Goal: Task Accomplishment & Management: Complete application form

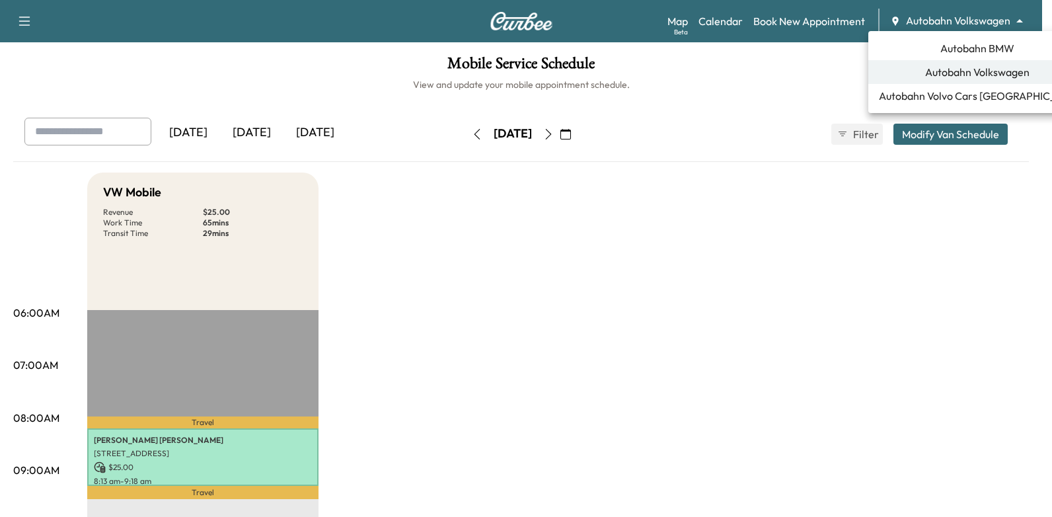
click at [979, 16] on body "Support Log Out Map Beta Calendar Book New Appointment Autobahn Volkswagen ****…" at bounding box center [526, 258] width 1052 height 517
click at [940, 46] on span "Autobahn BMW" at bounding box center [977, 48] width 74 height 16
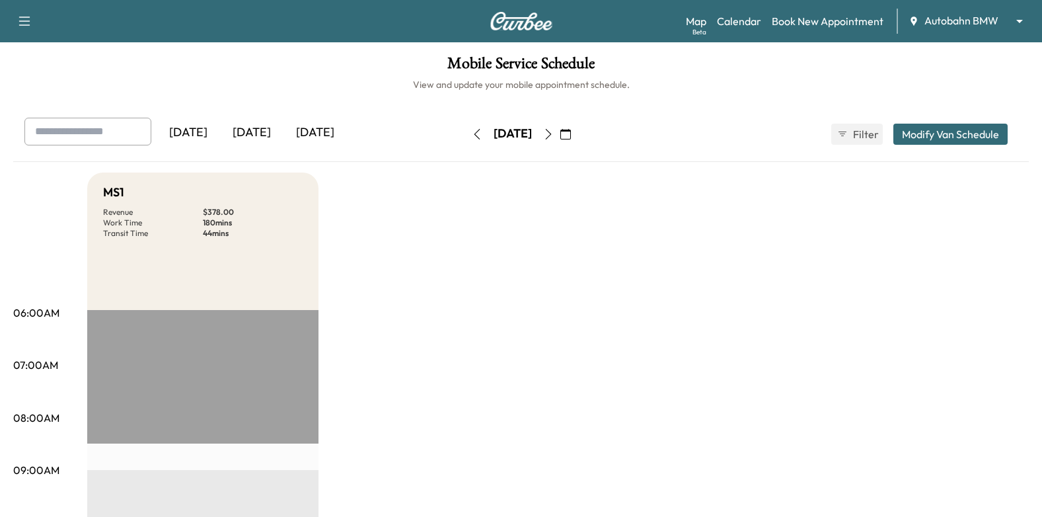
click at [472, 136] on icon "button" at bounding box center [477, 134] width 11 height 11
click at [559, 134] on button "button" at bounding box center [548, 134] width 22 height 21
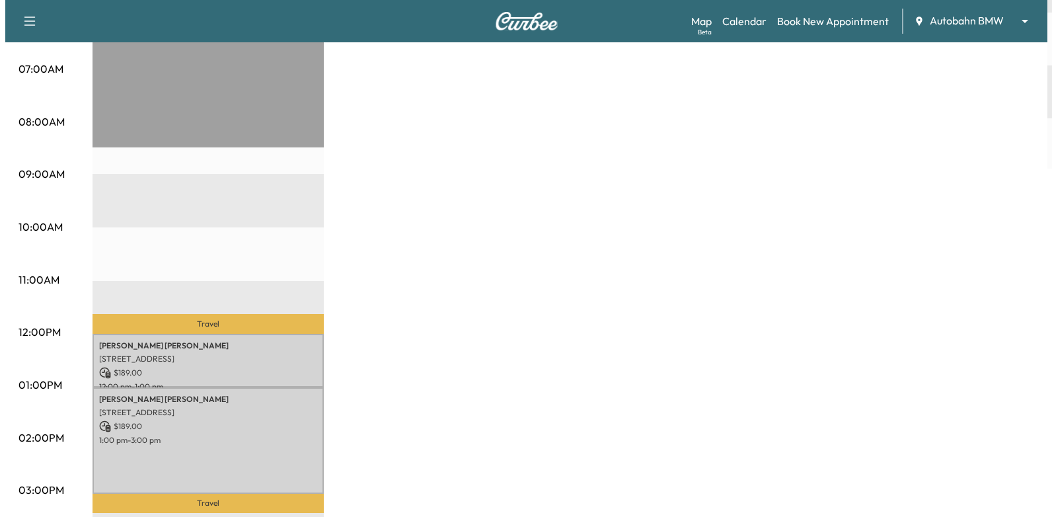
scroll to position [462, 0]
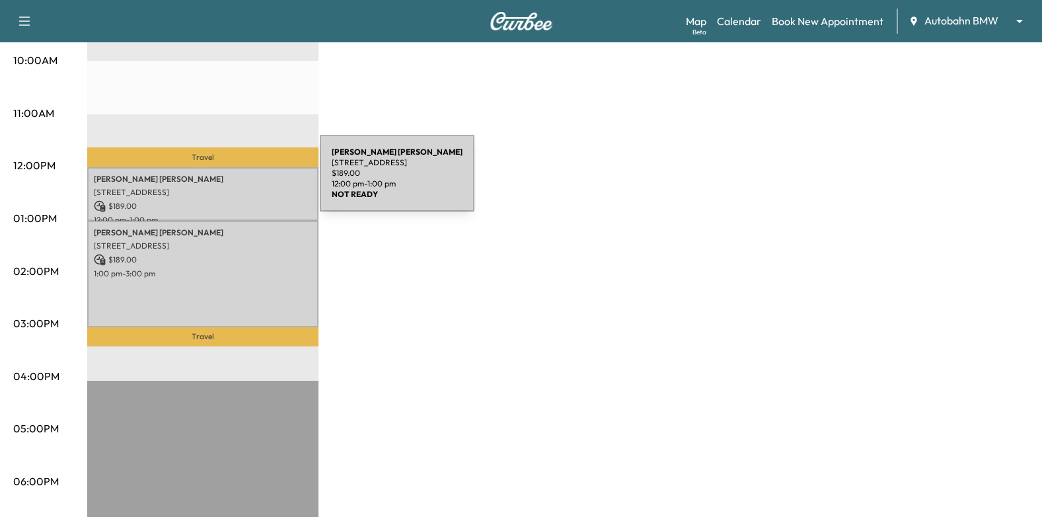
click at [221, 180] on p "[PERSON_NAME]" at bounding box center [203, 179] width 218 height 11
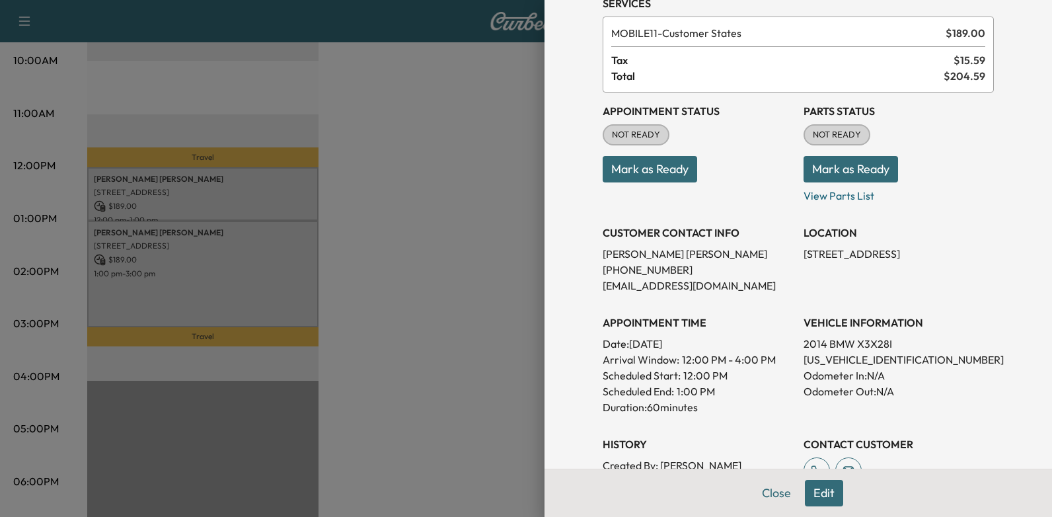
scroll to position [62, 0]
click at [866, 359] on p "[US_VEHICLE_IDENTIFICATION_NUMBER]" at bounding box center [898, 360] width 190 height 16
copy p "[US_VEHICLE_IDENTIFICATION_NUMBER]"
click at [643, 170] on button "Mark as Ready" at bounding box center [649, 170] width 94 height 26
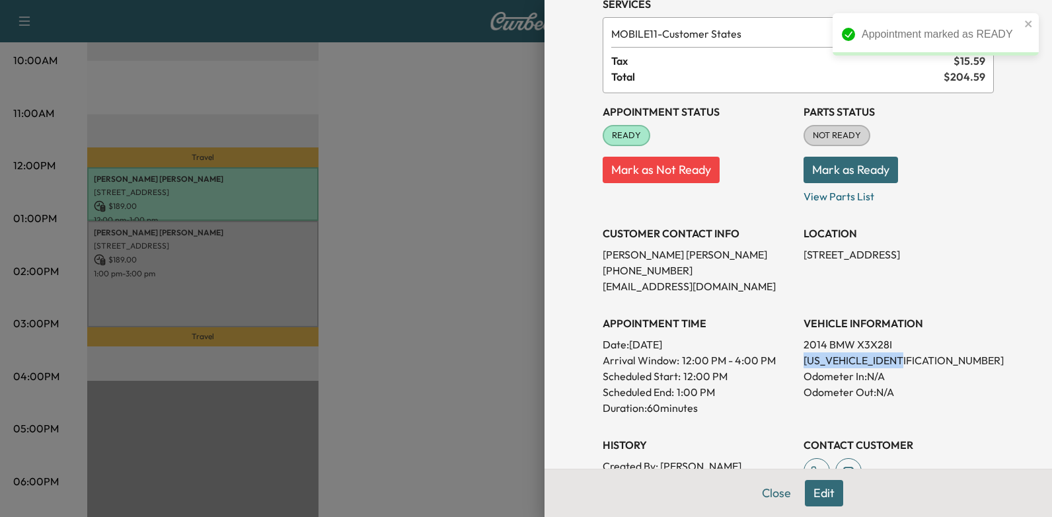
click at [435, 248] on div at bounding box center [526, 258] width 1052 height 517
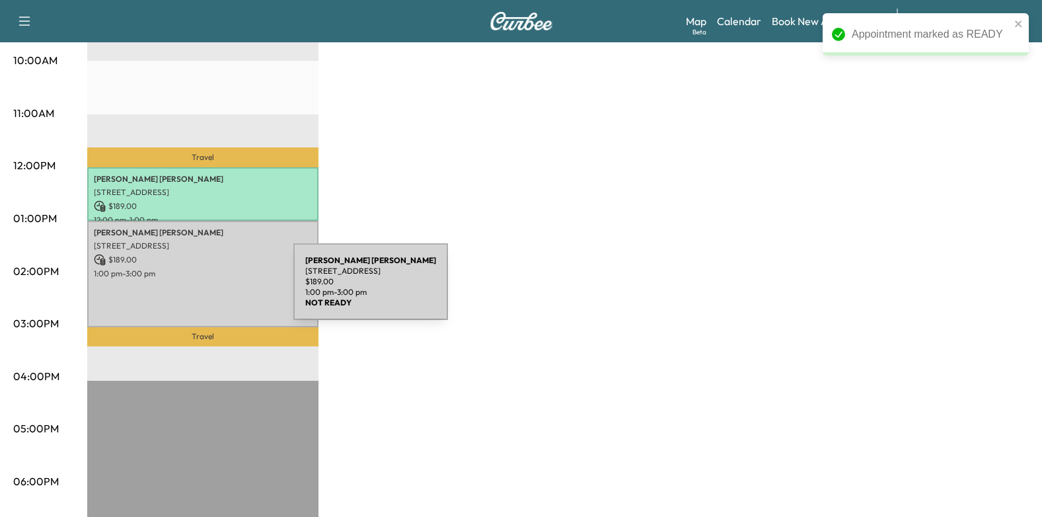
click at [194, 289] on div "[PERSON_NAME] [STREET_ADDRESS] $ 189.00 1:00 pm - 3:00 pm" at bounding box center [202, 274] width 231 height 107
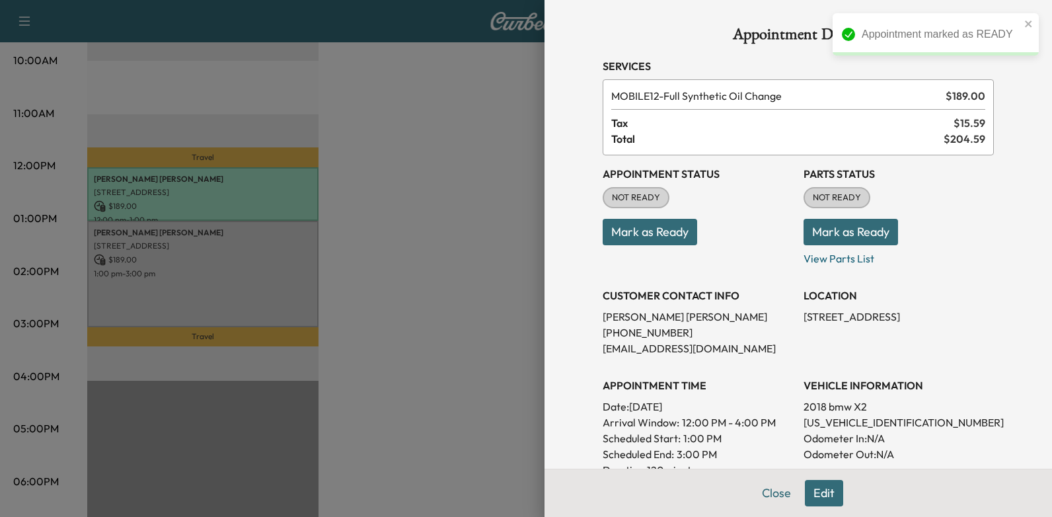
click at [665, 233] on button "Mark as Ready" at bounding box center [649, 232] width 94 height 26
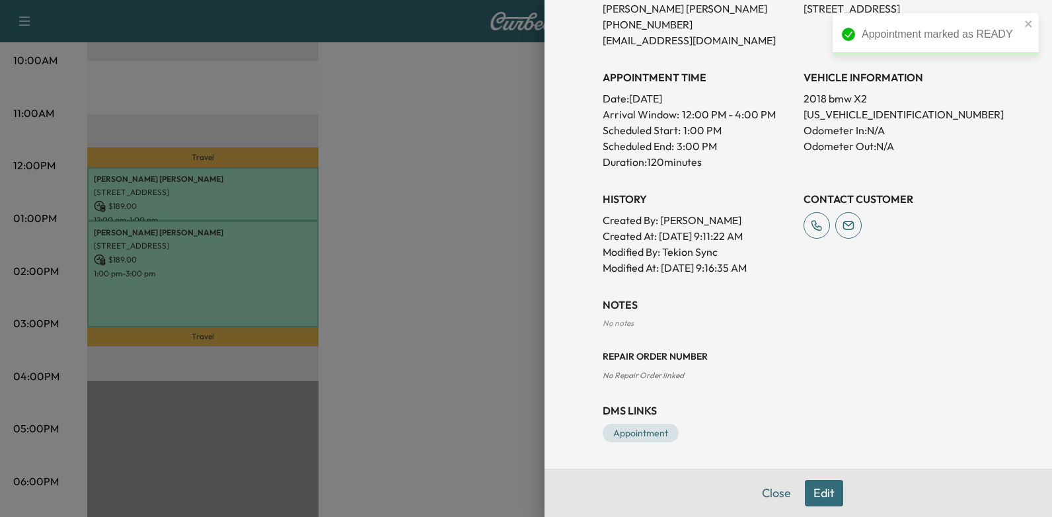
scroll to position [110, 0]
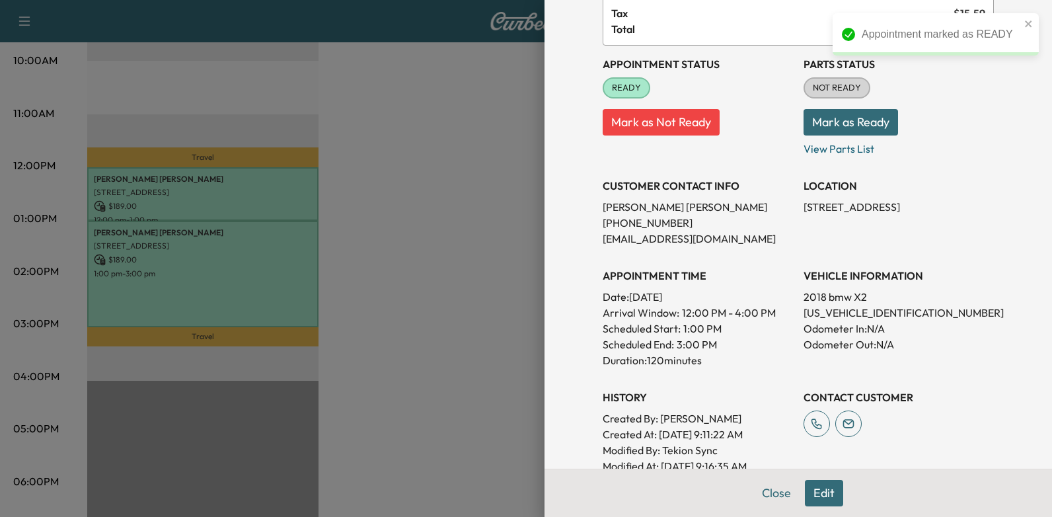
drag, startPoint x: 458, startPoint y: 205, endPoint x: 462, endPoint y: 216, distance: 11.7
click at [458, 205] on div at bounding box center [526, 258] width 1052 height 517
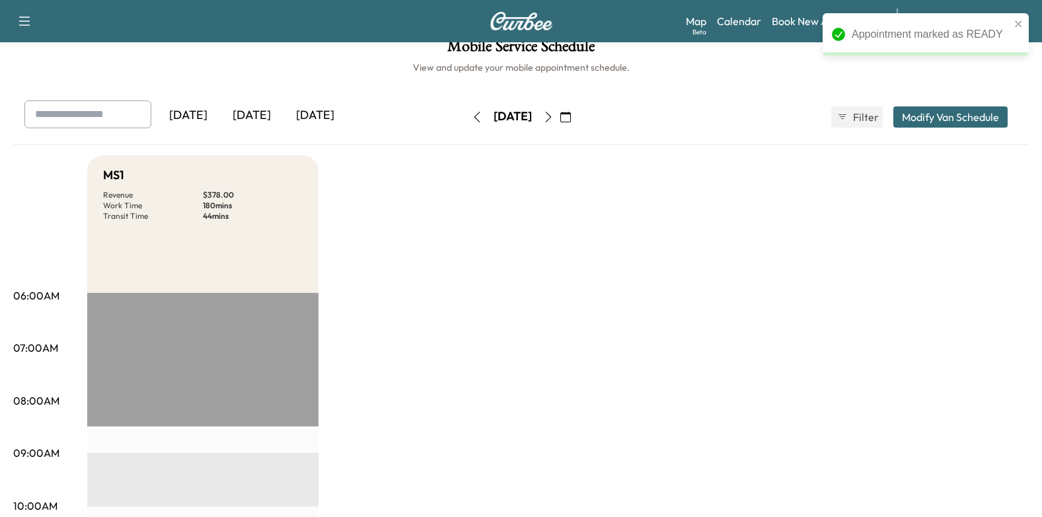
scroll to position [0, 0]
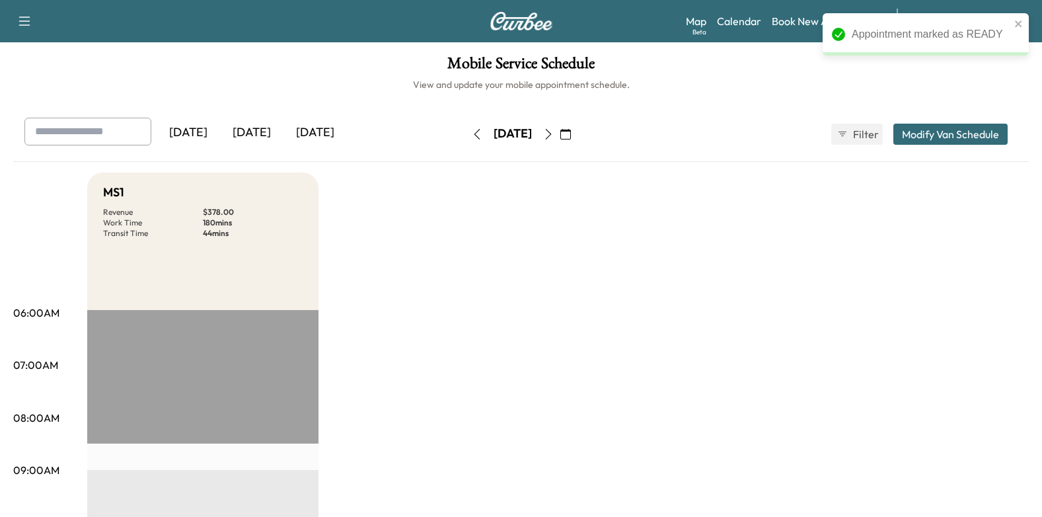
click at [554, 133] on icon "button" at bounding box center [548, 134] width 11 height 11
click at [559, 140] on button "button" at bounding box center [548, 134] width 22 height 21
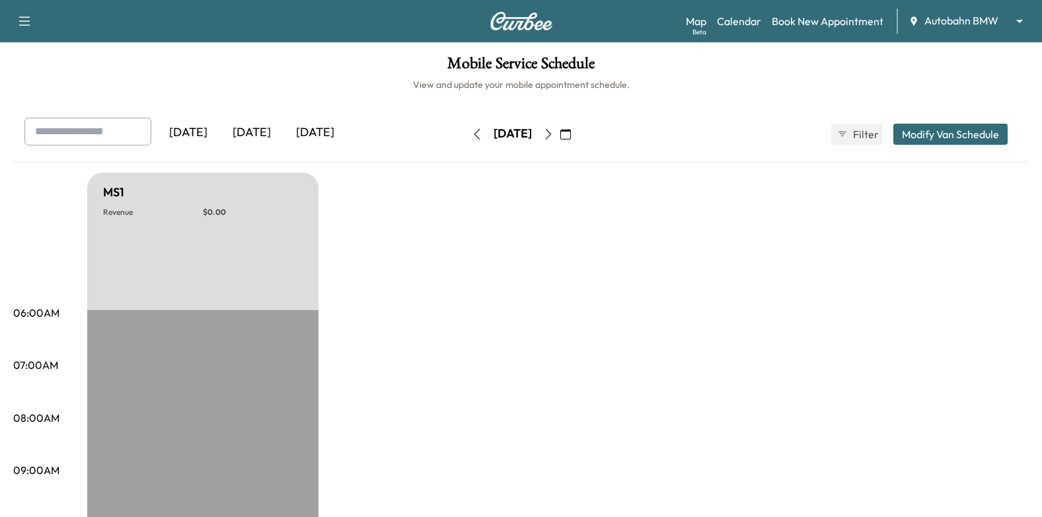
click at [577, 135] on button "button" at bounding box center [565, 134] width 22 height 21
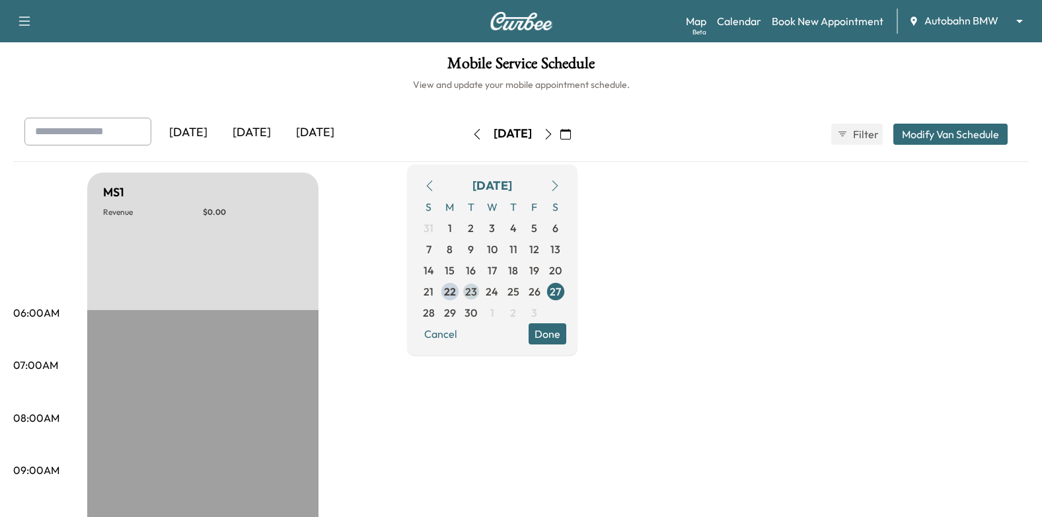
click at [477, 287] on span "23" at bounding box center [471, 291] width 12 height 16
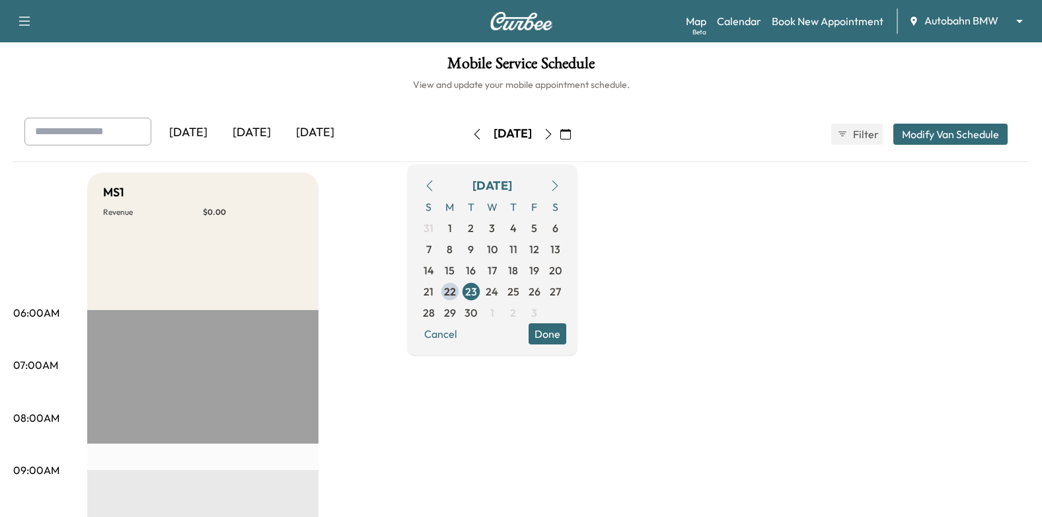
click at [566, 332] on button "Done" at bounding box center [547, 333] width 38 height 21
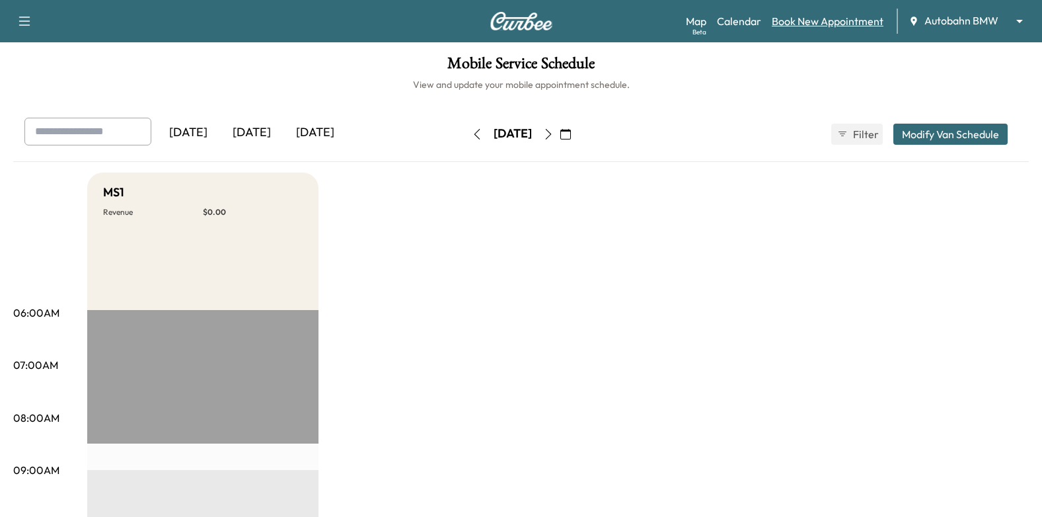
click at [816, 20] on link "Book New Appointment" at bounding box center [828, 21] width 112 height 16
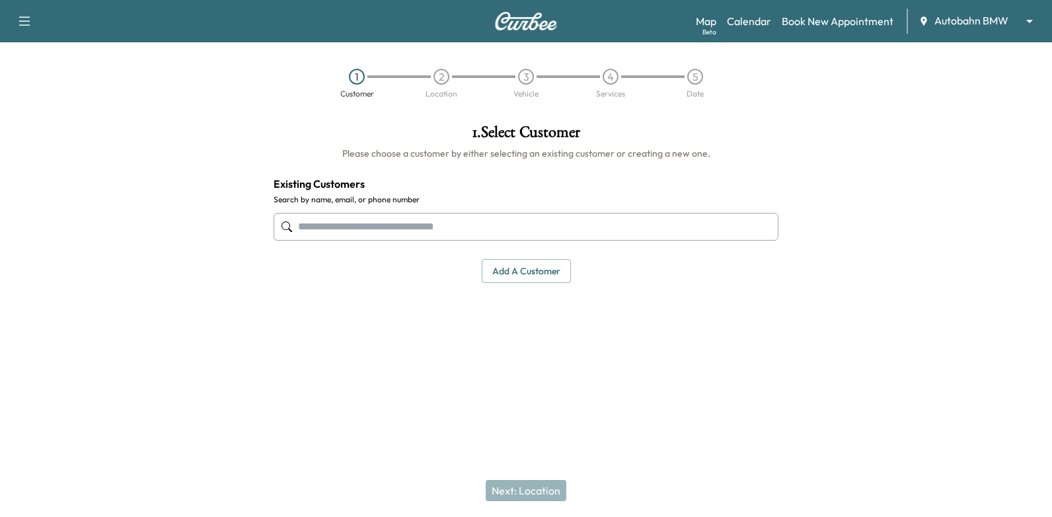
click at [434, 224] on input "text" at bounding box center [525, 227] width 505 height 28
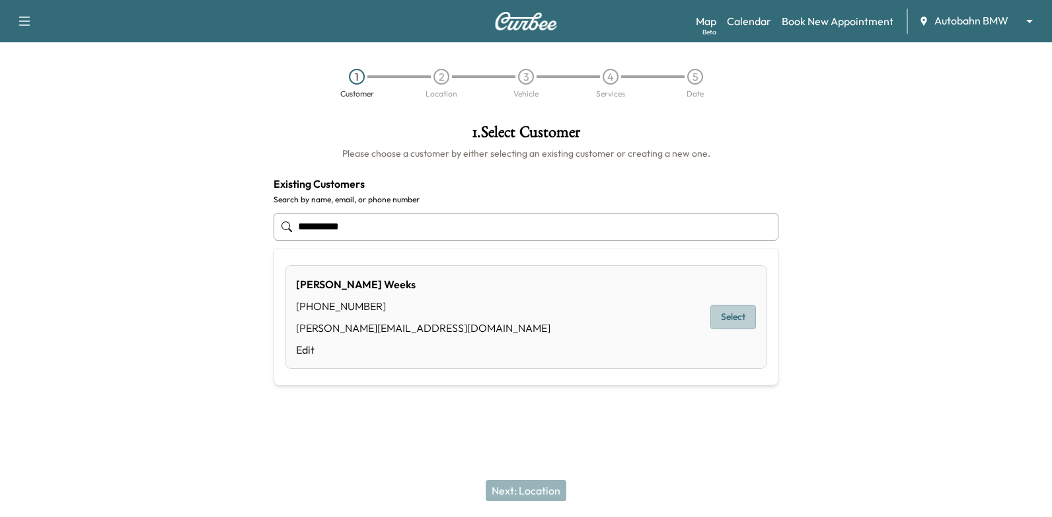
click at [744, 322] on button "Select" at bounding box center [733, 317] width 46 height 24
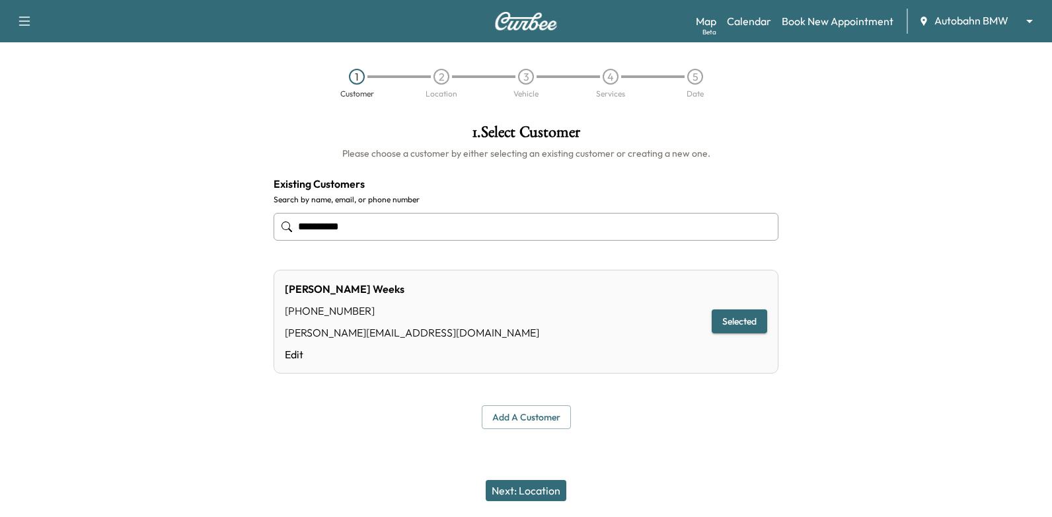
type input "**********"
click at [546, 493] on button "Next: Location" at bounding box center [526, 490] width 81 height 21
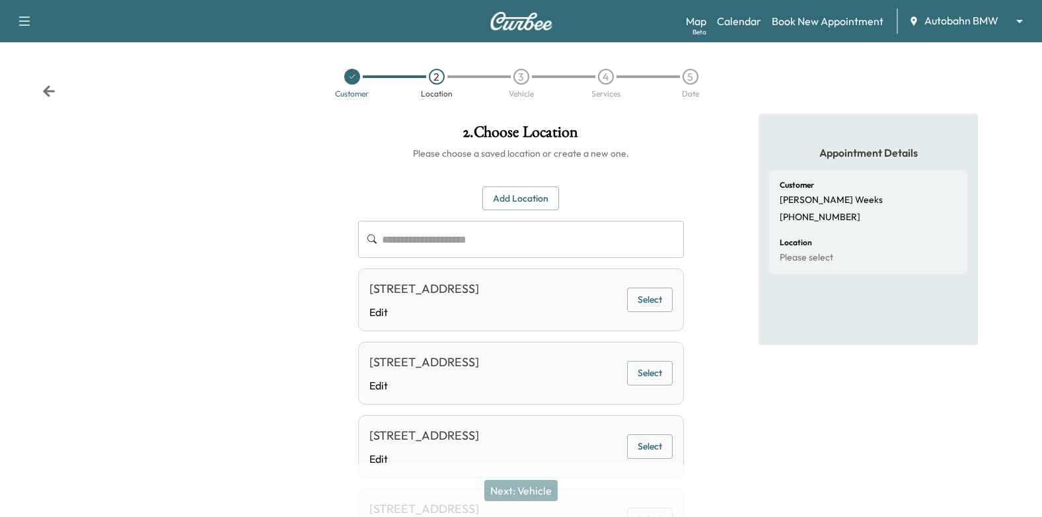
click at [671, 312] on button "Select" at bounding box center [650, 299] width 46 height 24
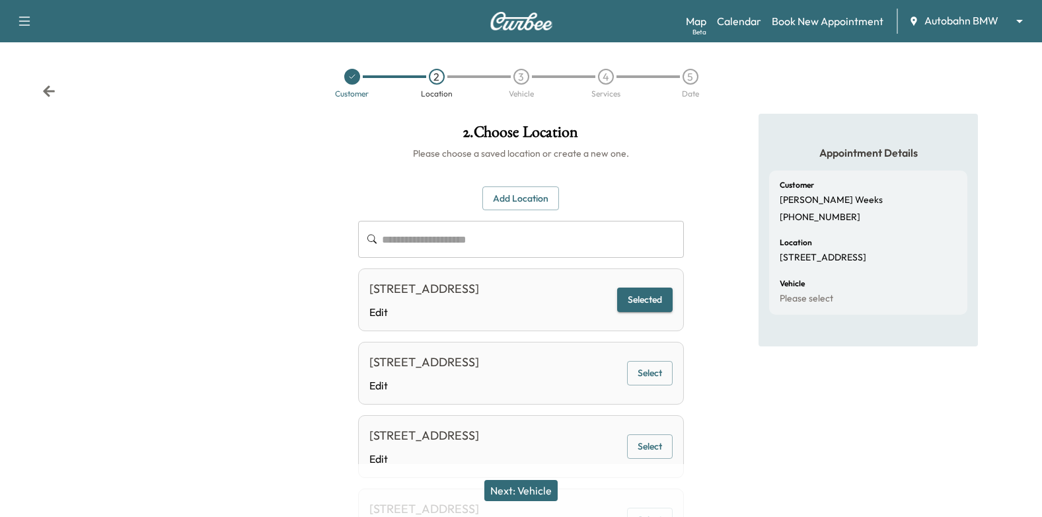
click at [548, 491] on button "Next: Vehicle" at bounding box center [520, 490] width 73 height 21
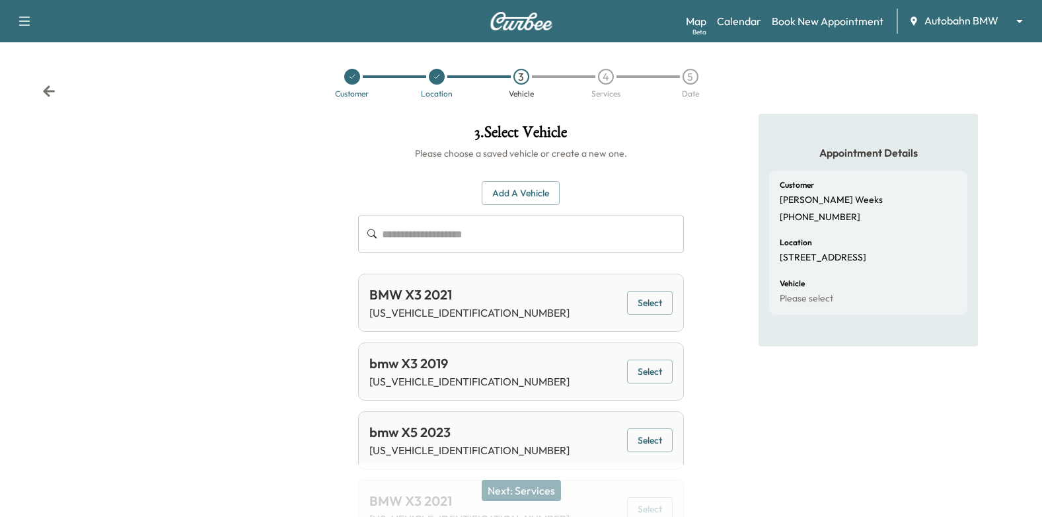
scroll to position [66, 0]
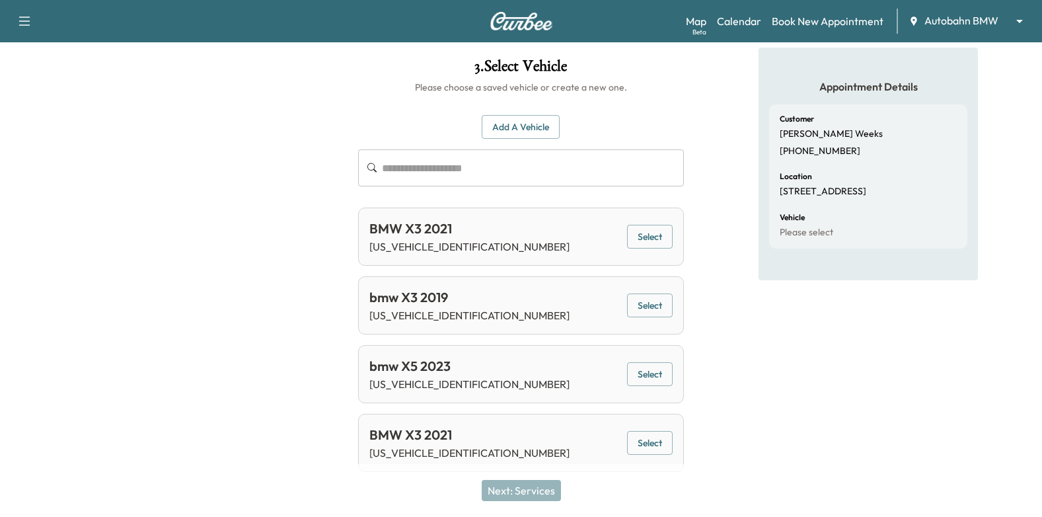
click at [655, 375] on button "Select" at bounding box center [650, 374] width 46 height 24
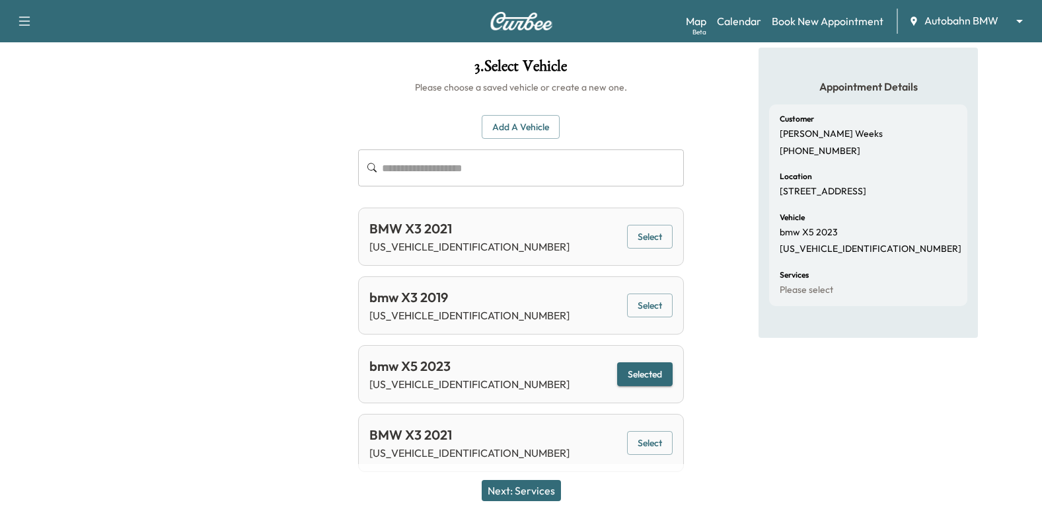
drag, startPoint x: 537, startPoint y: 489, endPoint x: 542, endPoint y: 483, distance: 7.5
click at [537, 488] on button "Next: Services" at bounding box center [521, 490] width 79 height 21
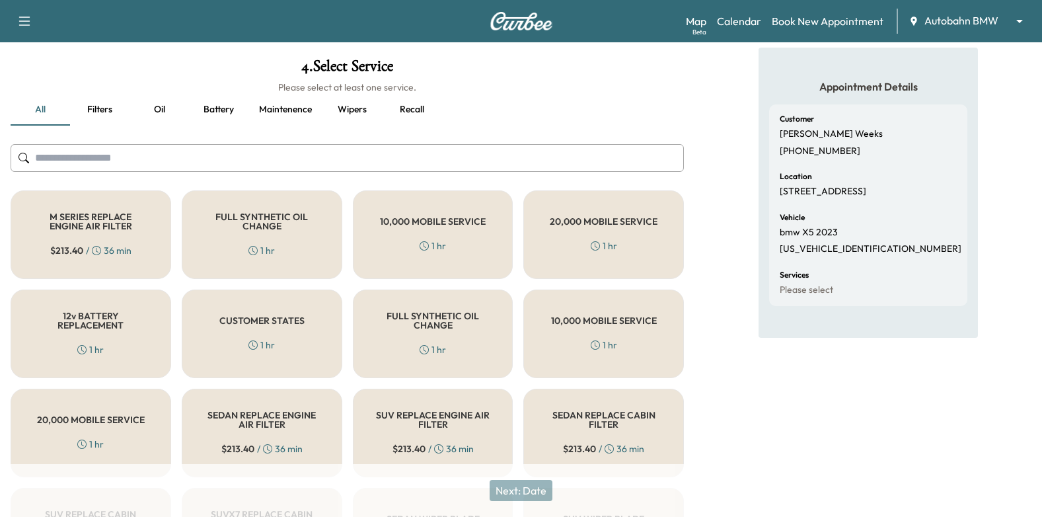
click at [294, 216] on h5 "FULL SYNTHETIC OIL CHANGE" at bounding box center [261, 221] width 117 height 18
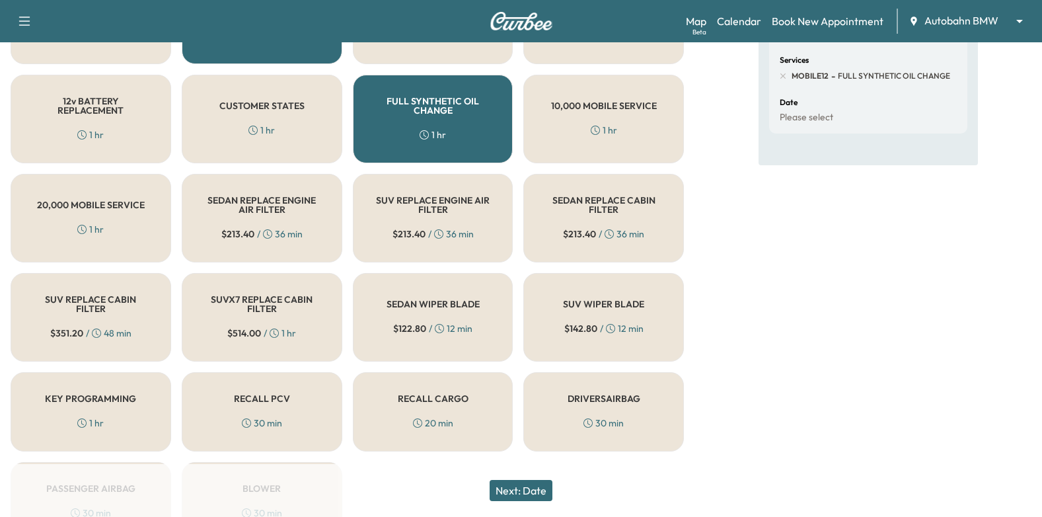
scroll to position [160, 0]
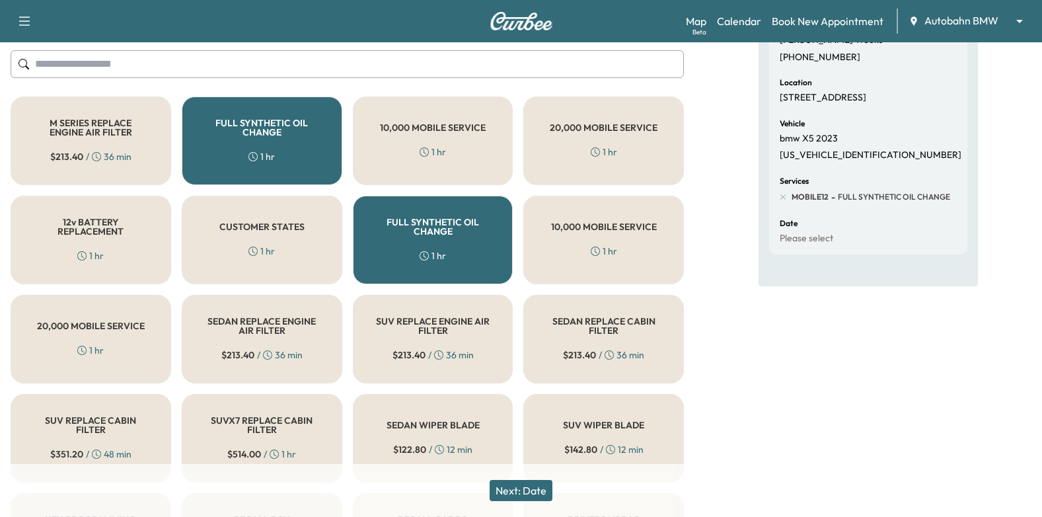
click at [260, 233] on div "CUSTOMER STATES 1 hr" at bounding box center [262, 240] width 161 height 89
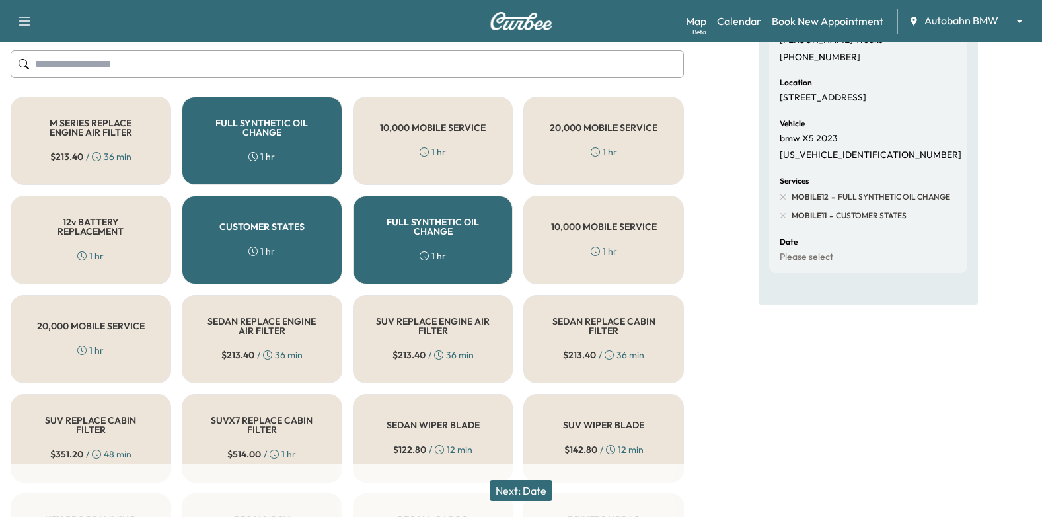
drag, startPoint x: 524, startPoint y: 491, endPoint x: 617, endPoint y: 408, distance: 124.0
click at [524, 490] on button "Next: Date" at bounding box center [520, 490] width 63 height 21
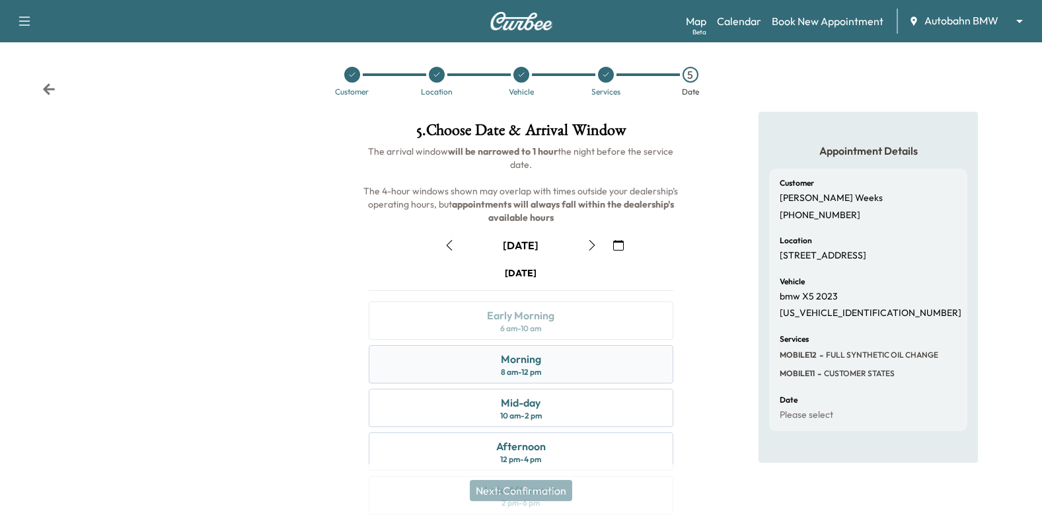
scroll to position [145, 0]
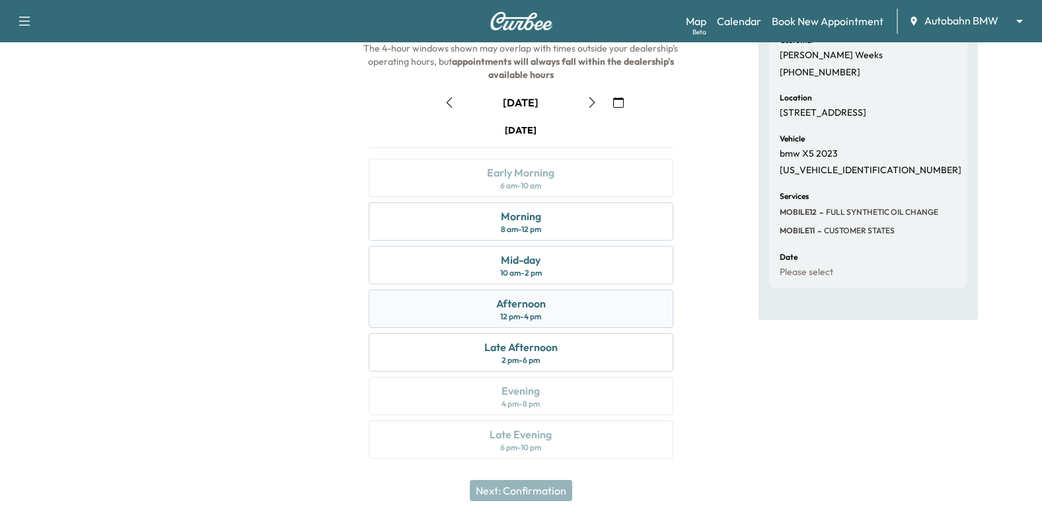
click at [561, 316] on div "Afternoon 12 pm - 4 pm" at bounding box center [521, 308] width 305 height 38
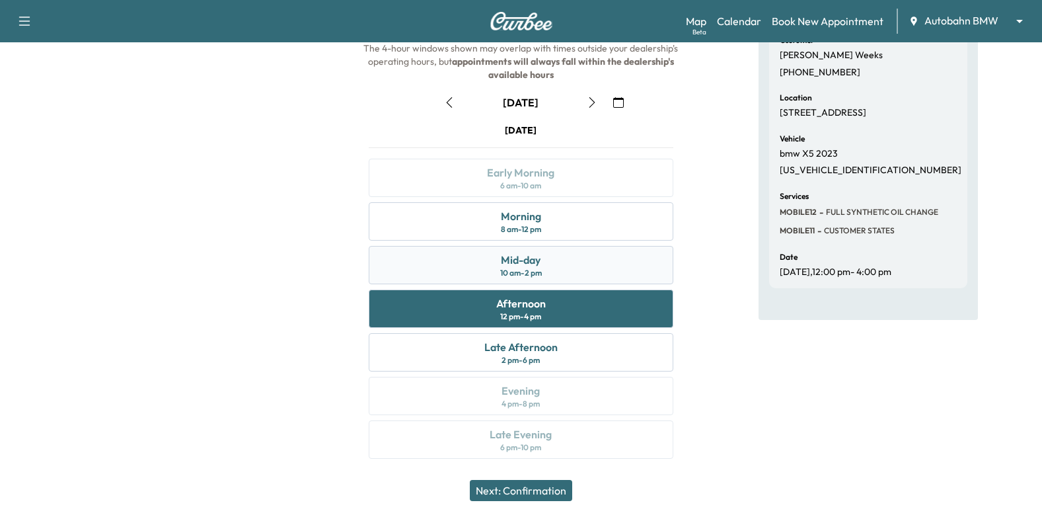
click at [593, 248] on div "Mid-day 10 am - 2 pm" at bounding box center [521, 265] width 305 height 38
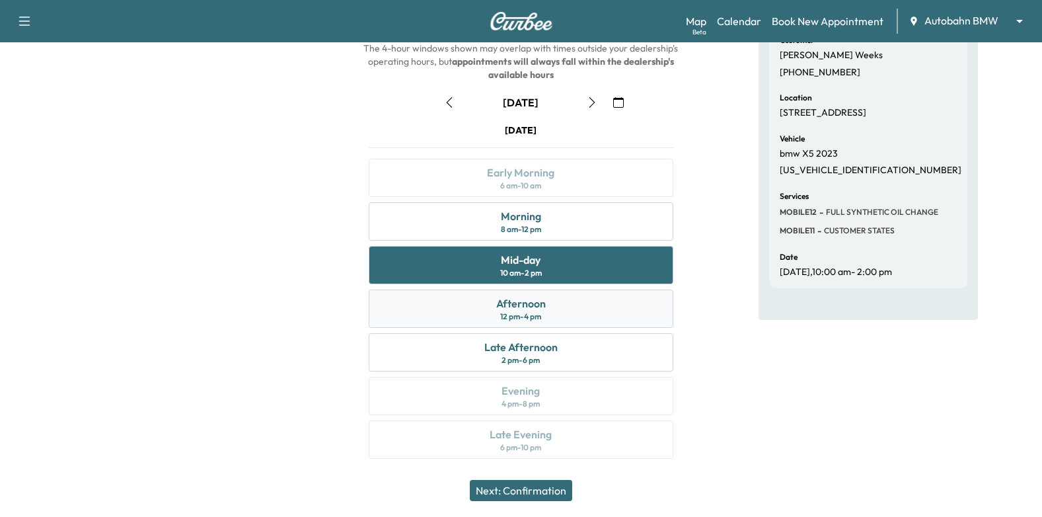
click at [584, 303] on div "Afternoon 12 pm - 4 pm" at bounding box center [521, 308] width 305 height 38
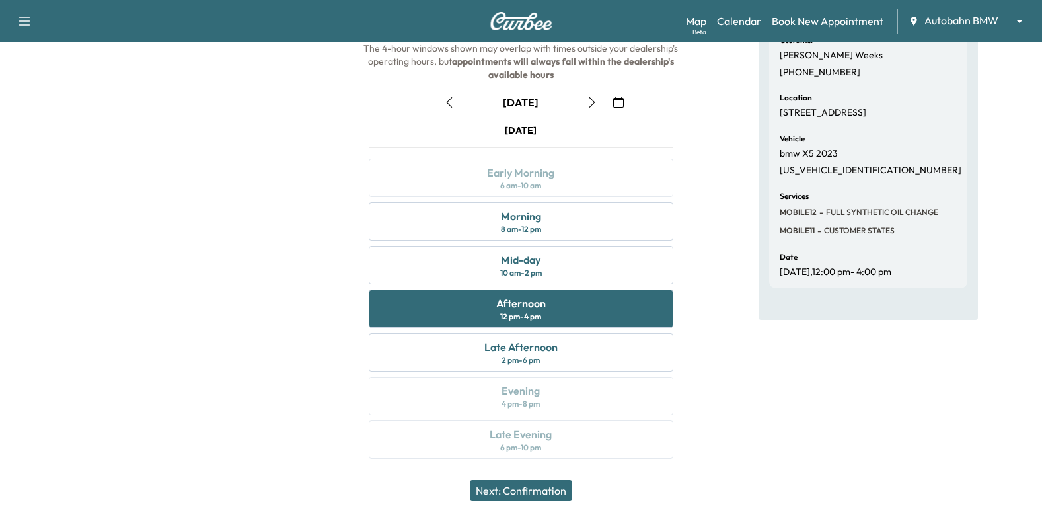
click at [542, 496] on button "Next: Confirmation" at bounding box center [521, 490] width 102 height 21
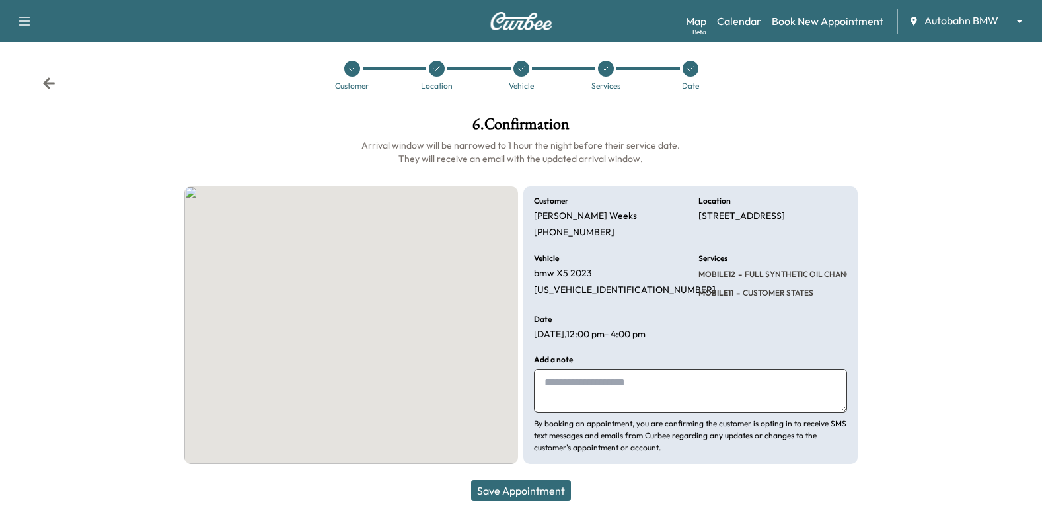
scroll to position [8, 0]
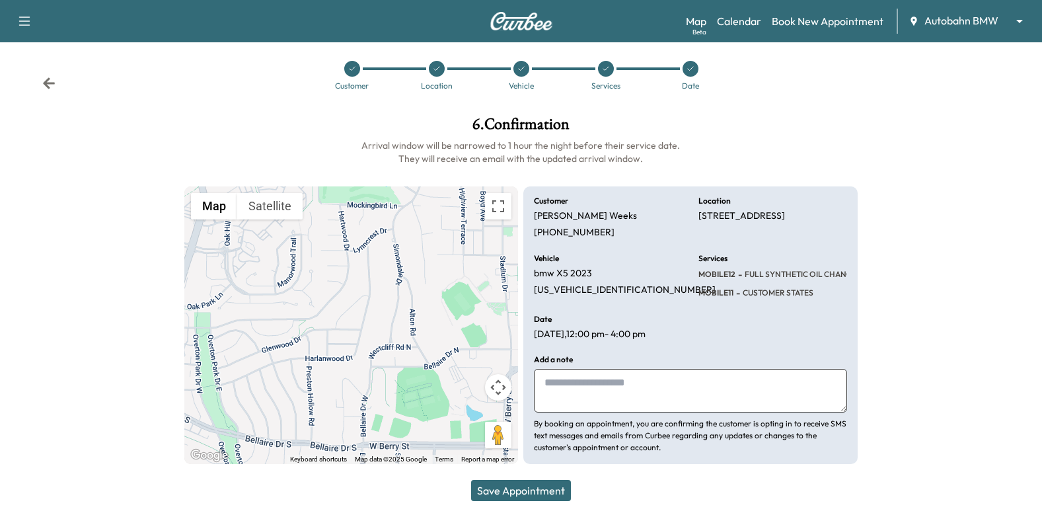
click at [607, 383] on textarea at bounding box center [690, 391] width 313 height 44
type textarea "**********"
click at [519, 494] on button "Save Appointment" at bounding box center [521, 490] width 100 height 21
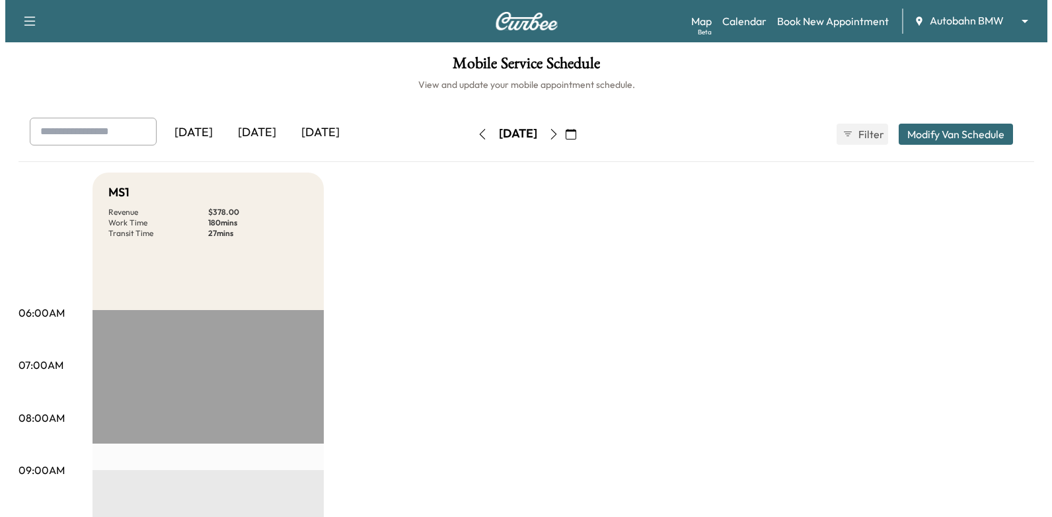
scroll to position [264, 0]
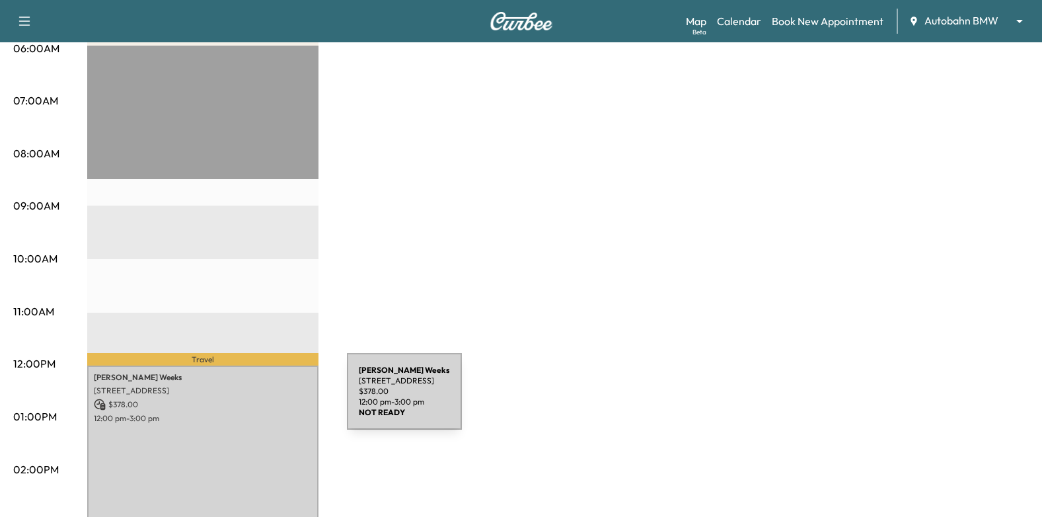
click at [248, 399] on p "$ 378.00" at bounding box center [203, 404] width 218 height 12
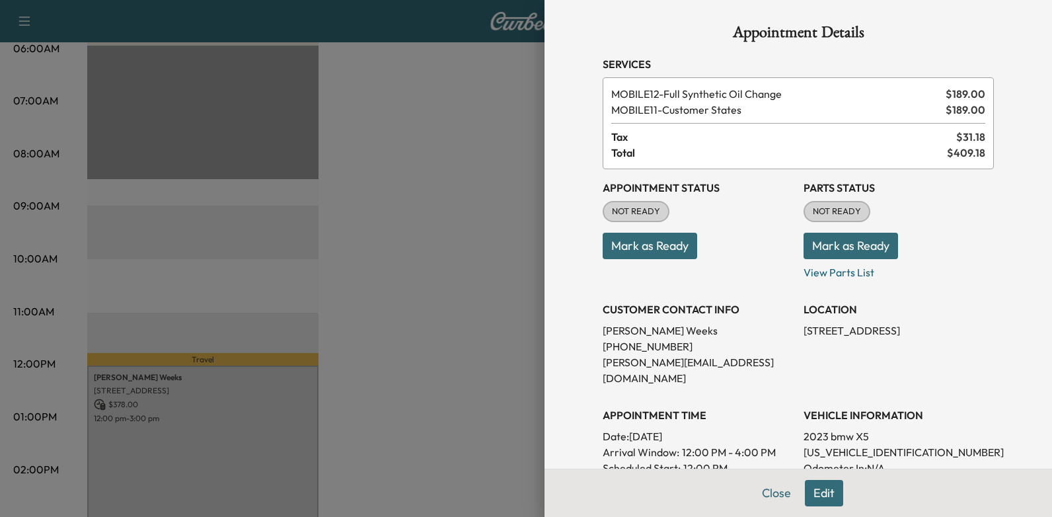
scroll to position [0, 0]
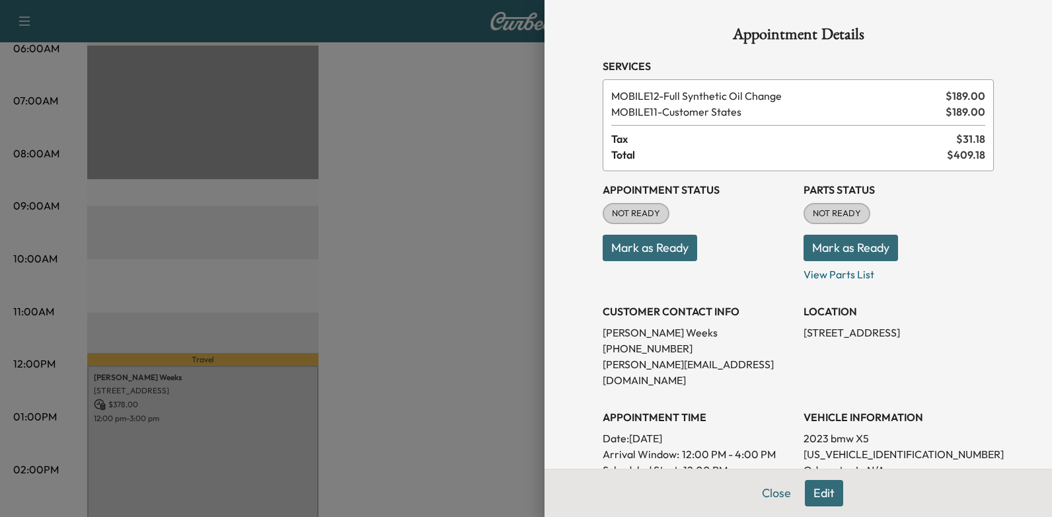
click at [805, 492] on button "Edit" at bounding box center [824, 493] width 38 height 26
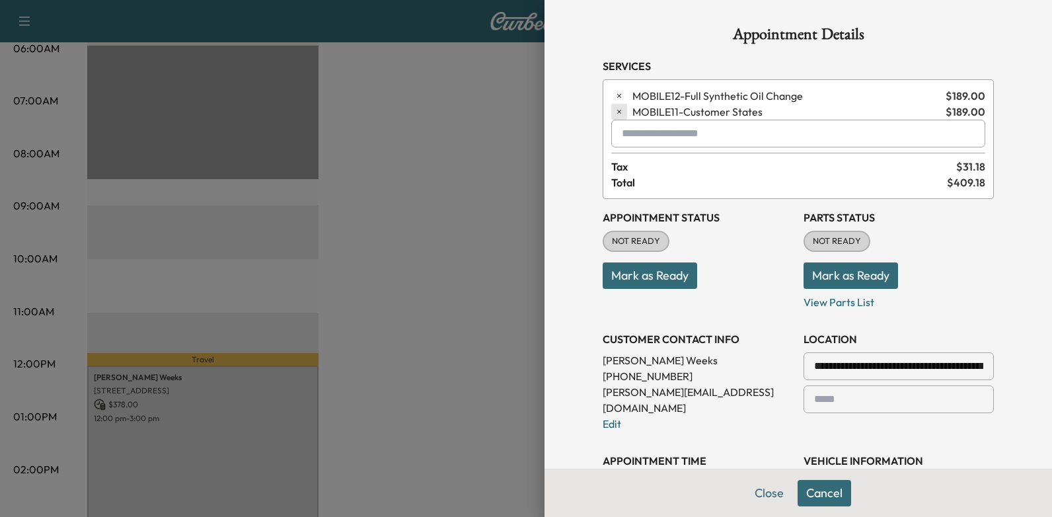
click at [614, 111] on icon "button" at bounding box center [618, 111] width 9 height 9
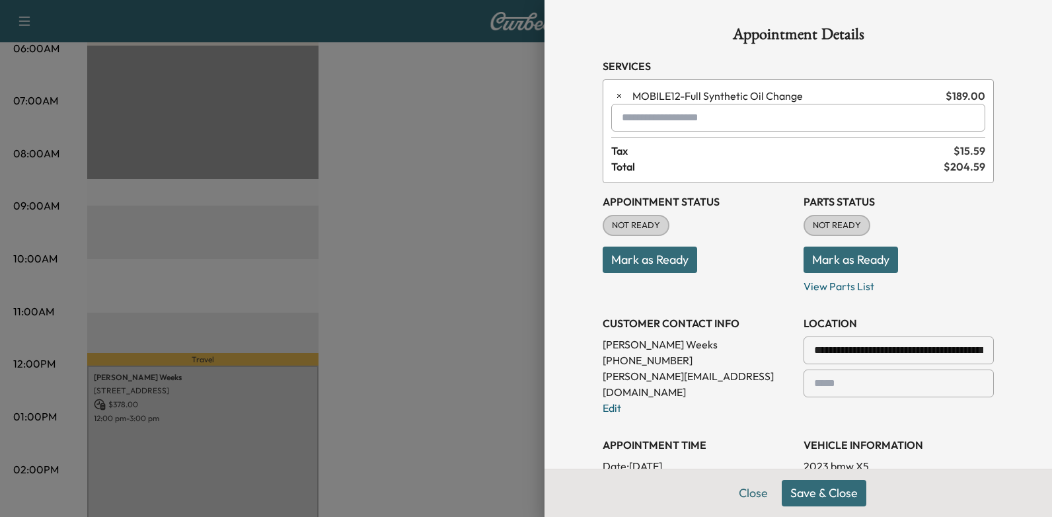
click at [832, 487] on button "Save & Close" at bounding box center [823, 493] width 85 height 26
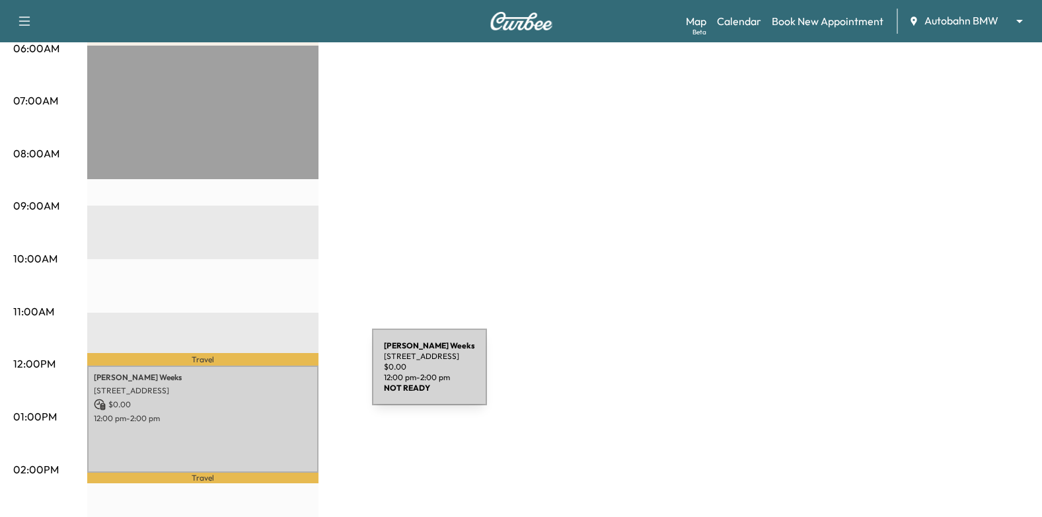
click at [236, 403] on p "$ 0.00" at bounding box center [203, 404] width 218 height 12
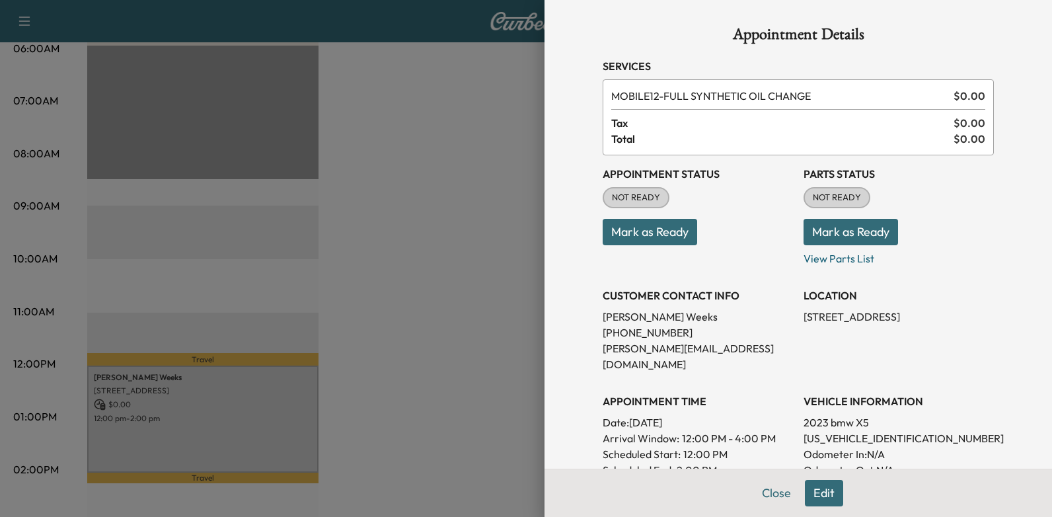
click at [639, 242] on button "Mark as Ready" at bounding box center [649, 232] width 94 height 26
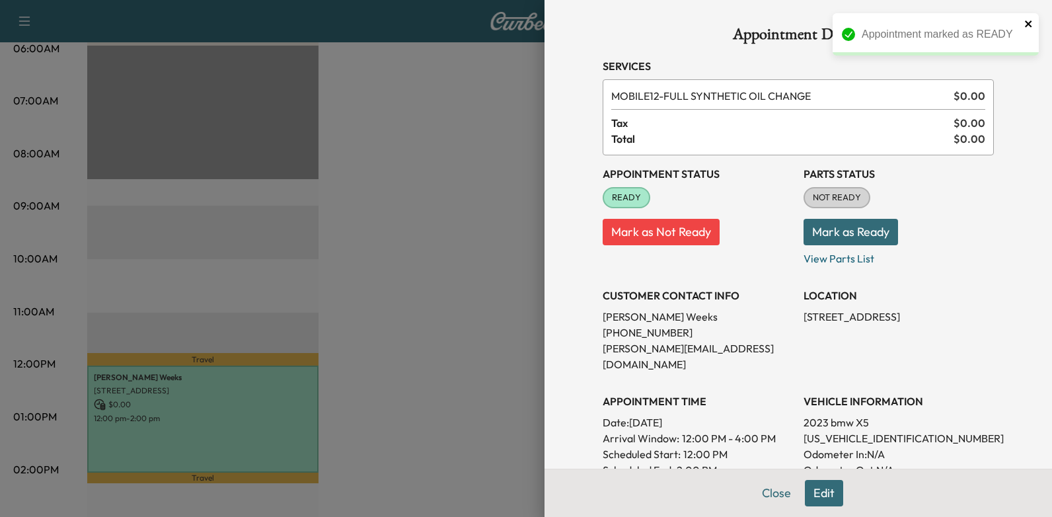
click at [1028, 26] on icon "close" at bounding box center [1028, 23] width 9 height 11
click at [1014, 162] on div "Appointment Details Services MOBILE12 - FULL SYNTHETIC OIL CHANGE $ 0.00 Tax $ …" at bounding box center [797, 258] width 507 height 517
click at [495, 165] on div at bounding box center [526, 258] width 1052 height 517
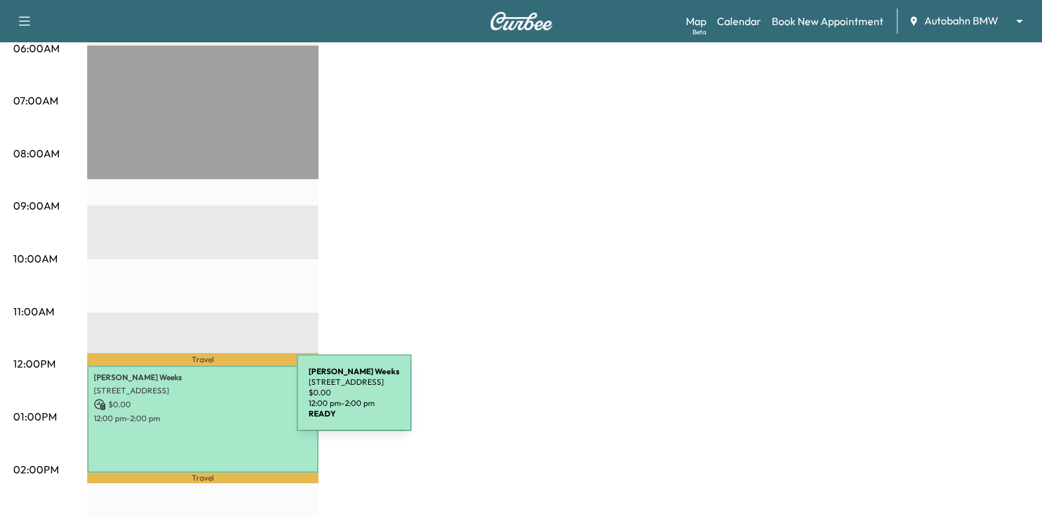
click at [171, 390] on p "[STREET_ADDRESS]" at bounding box center [203, 390] width 218 height 11
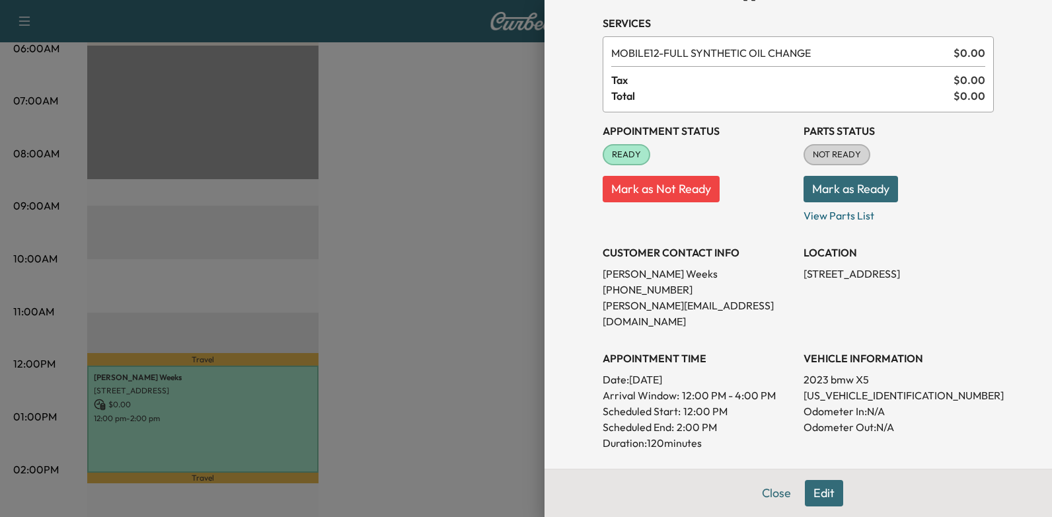
scroll to position [66, 0]
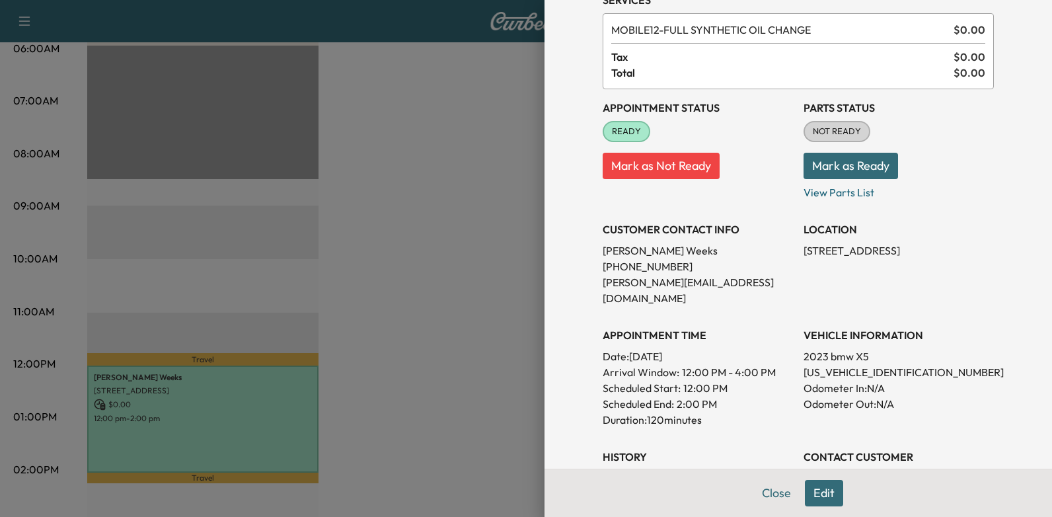
drag, startPoint x: 643, startPoint y: 340, endPoint x: 733, endPoint y: 347, distance: 89.4
click at [733, 348] on p "Date: [DATE]" at bounding box center [697, 356] width 190 height 16
drag, startPoint x: 733, startPoint y: 347, endPoint x: 705, endPoint y: 341, distance: 28.4
copy p "uesday [DATE]"
drag, startPoint x: 347, startPoint y: 175, endPoint x: 369, endPoint y: 161, distance: 26.2
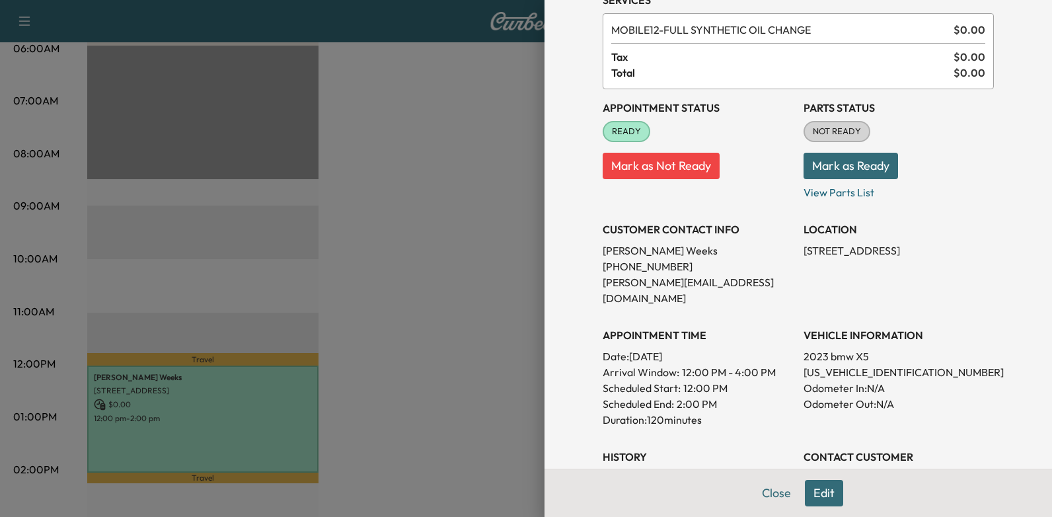
click at [347, 175] on div at bounding box center [526, 258] width 1052 height 517
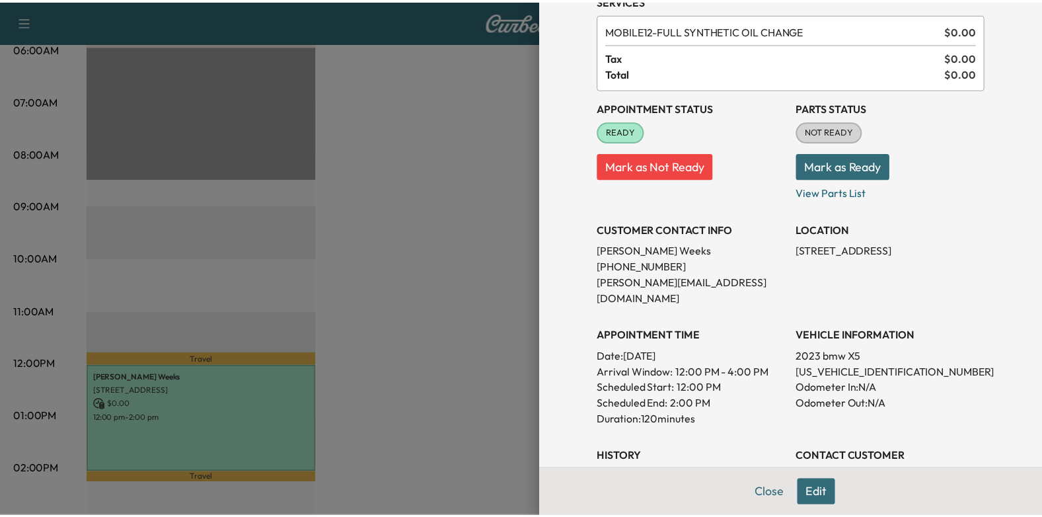
scroll to position [0, 0]
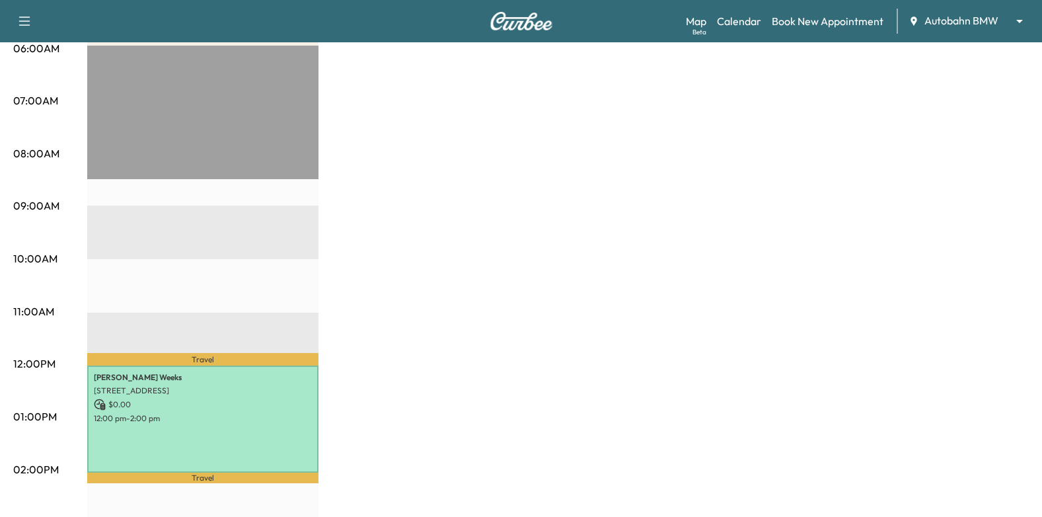
click at [392, 274] on div "MS1 Revenue $ 0.00 Work Time 120 mins Transit Time 27 mins Travel [PERSON_NAME]…" at bounding box center [557, 403] width 941 height 991
